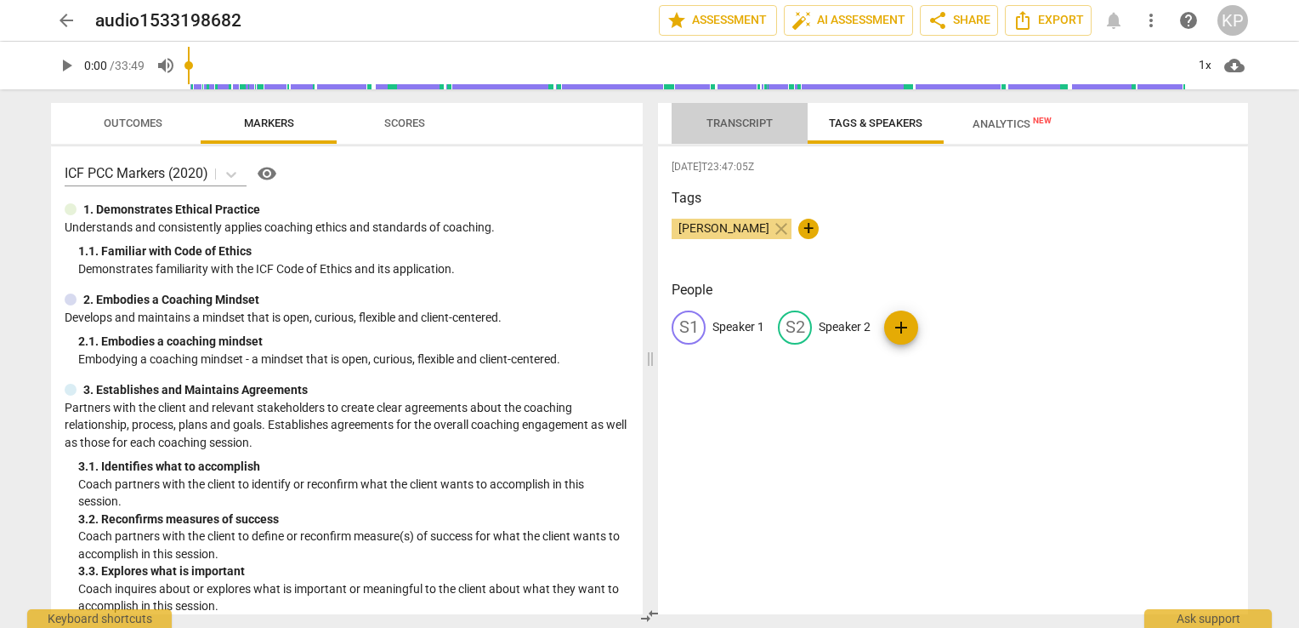
click at [749, 125] on span "Transcript" at bounding box center [740, 122] width 66 height 13
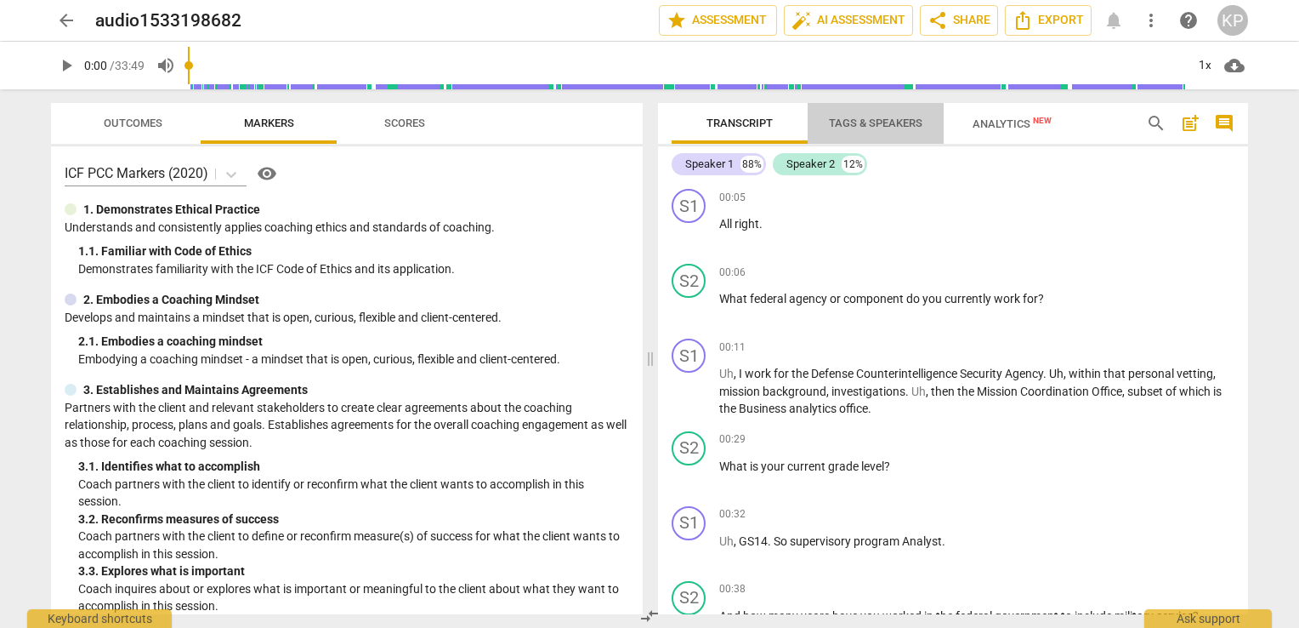
click at [855, 127] on span "Tags & Speakers" at bounding box center [876, 122] width 94 height 13
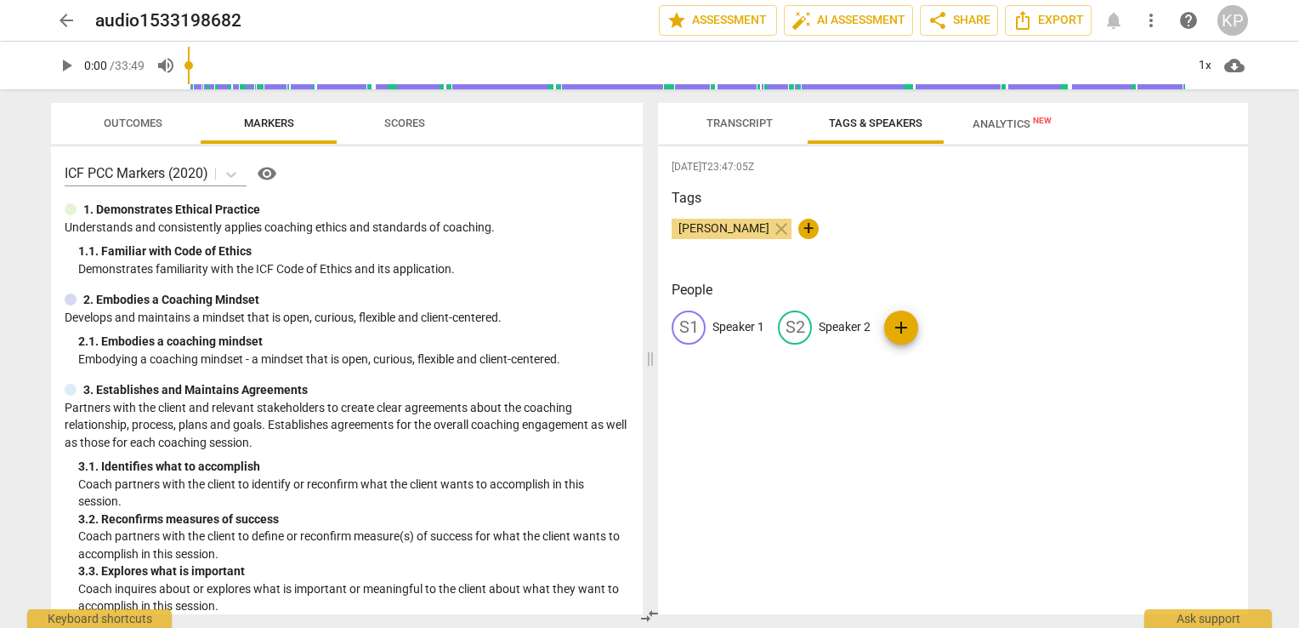
click at [844, 326] on p "Speaker 2" at bounding box center [845, 327] width 52 height 18
type input "Researcher"
click at [751, 330] on p "Speaker 1" at bounding box center [739, 327] width 52 height 18
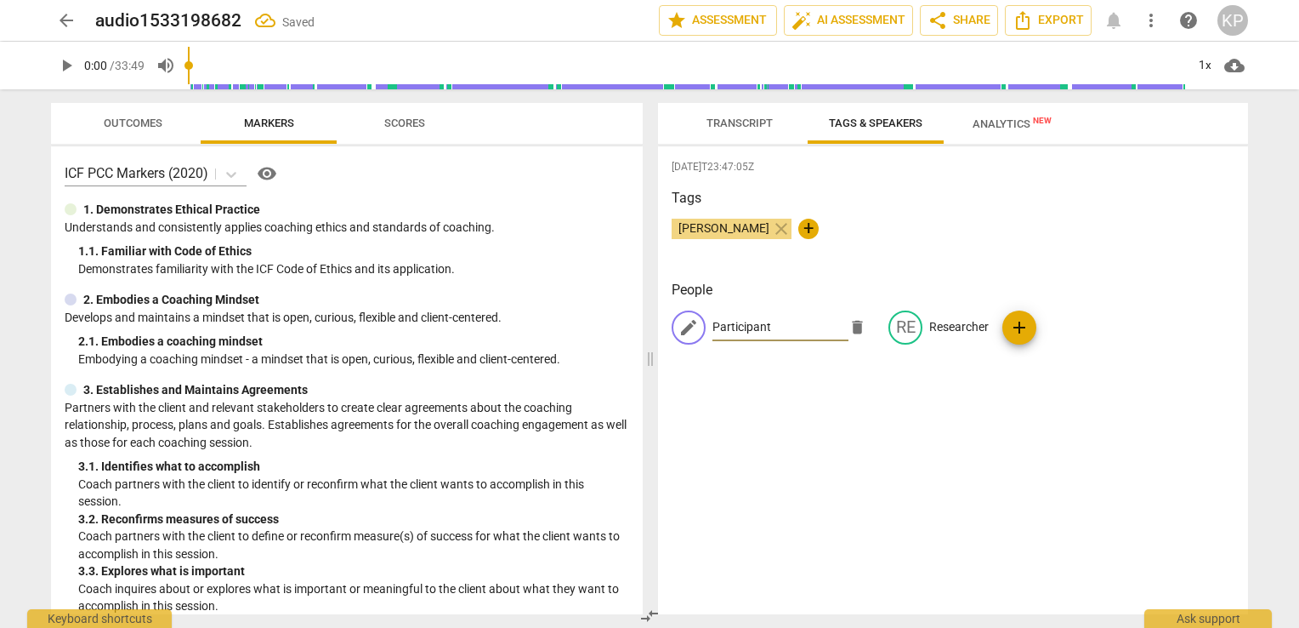
type input "Participant"
click at [850, 286] on h3 "People" at bounding box center [953, 290] width 563 height 20
click at [771, 230] on span "close" at bounding box center [781, 229] width 20 height 20
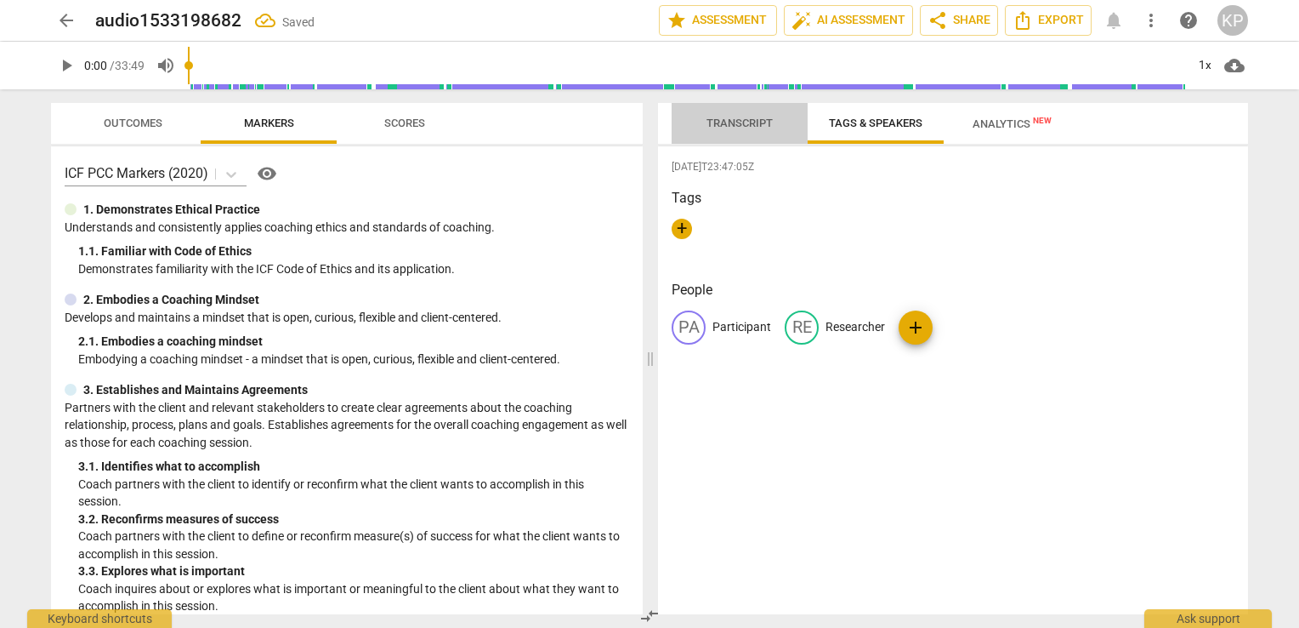
click at [745, 122] on span "Transcript" at bounding box center [740, 122] width 66 height 13
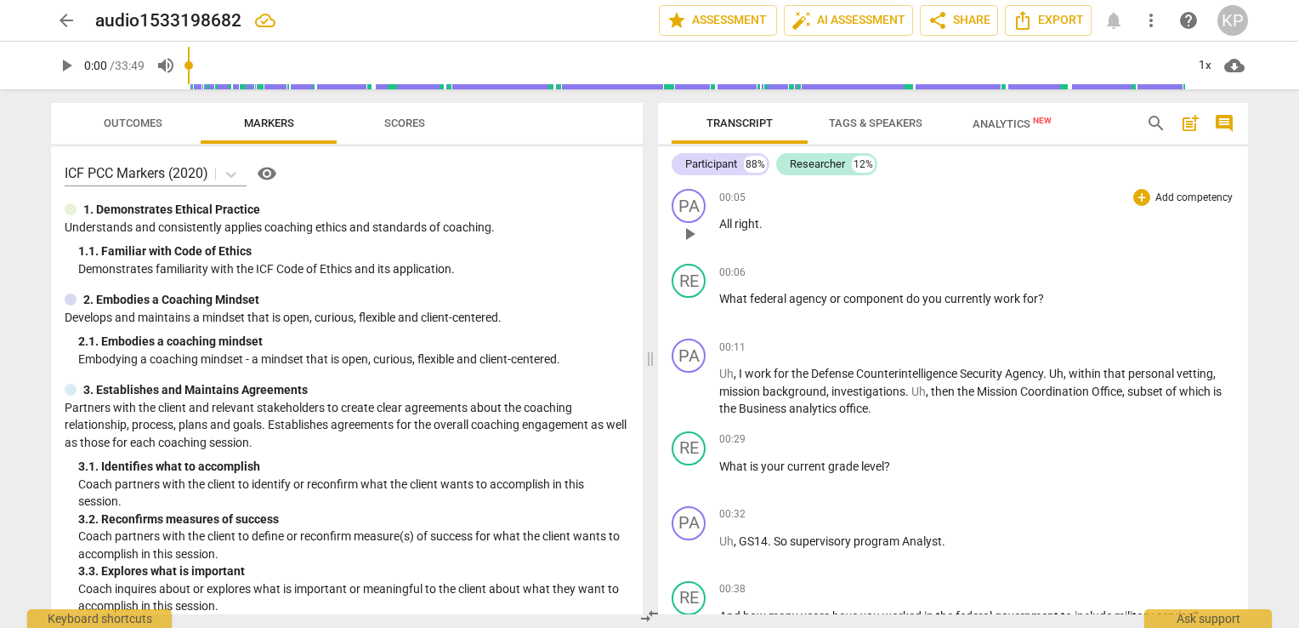
drag, startPoint x: 769, startPoint y: 234, endPoint x: 716, endPoint y: 211, distance: 57.5
click at [716, 211] on div "PA play_arrow pause 00:05 + Add competency keyboard_arrow_right All right ." at bounding box center [953, 219] width 590 height 75
click at [765, 230] on p "All right ." at bounding box center [976, 224] width 515 height 18
click at [717, 257] on div "RE play_arrow pause 00:06 + Add competency keyboard_arrow_right What federal ag…" at bounding box center [953, 294] width 590 height 75
click at [1056, 22] on span "Export" at bounding box center [1048, 20] width 71 height 20
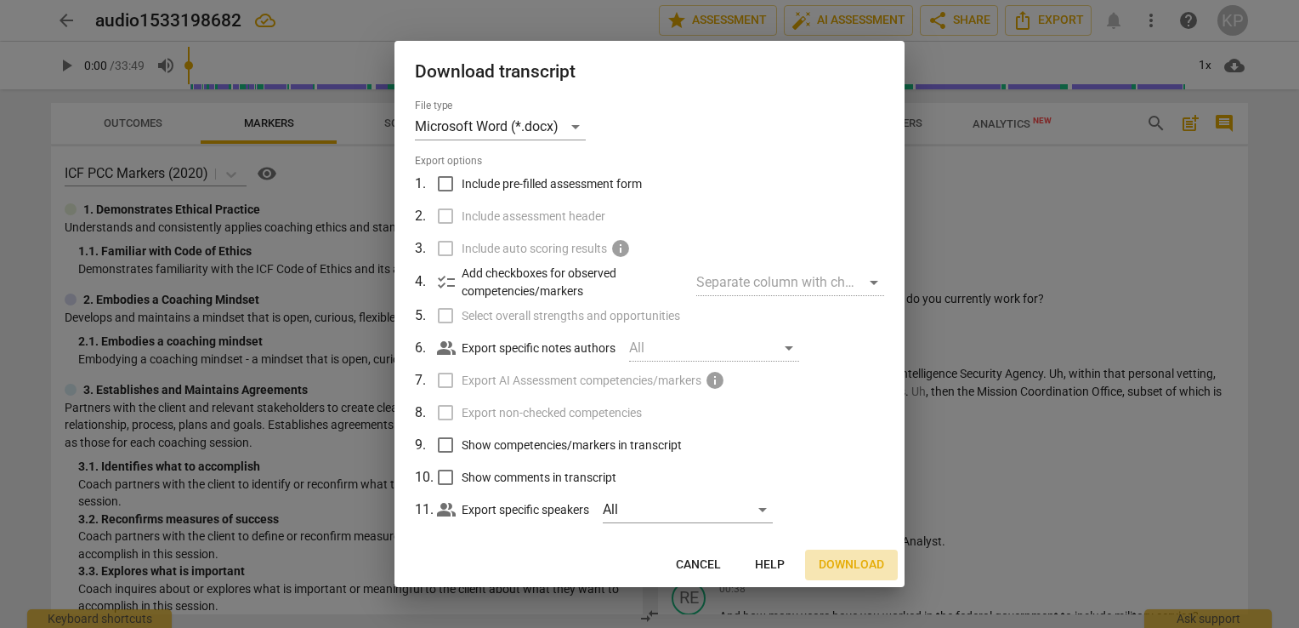
click at [838, 556] on span "Download" at bounding box center [851, 564] width 65 height 17
